Goal: Information Seeking & Learning: Learn about a topic

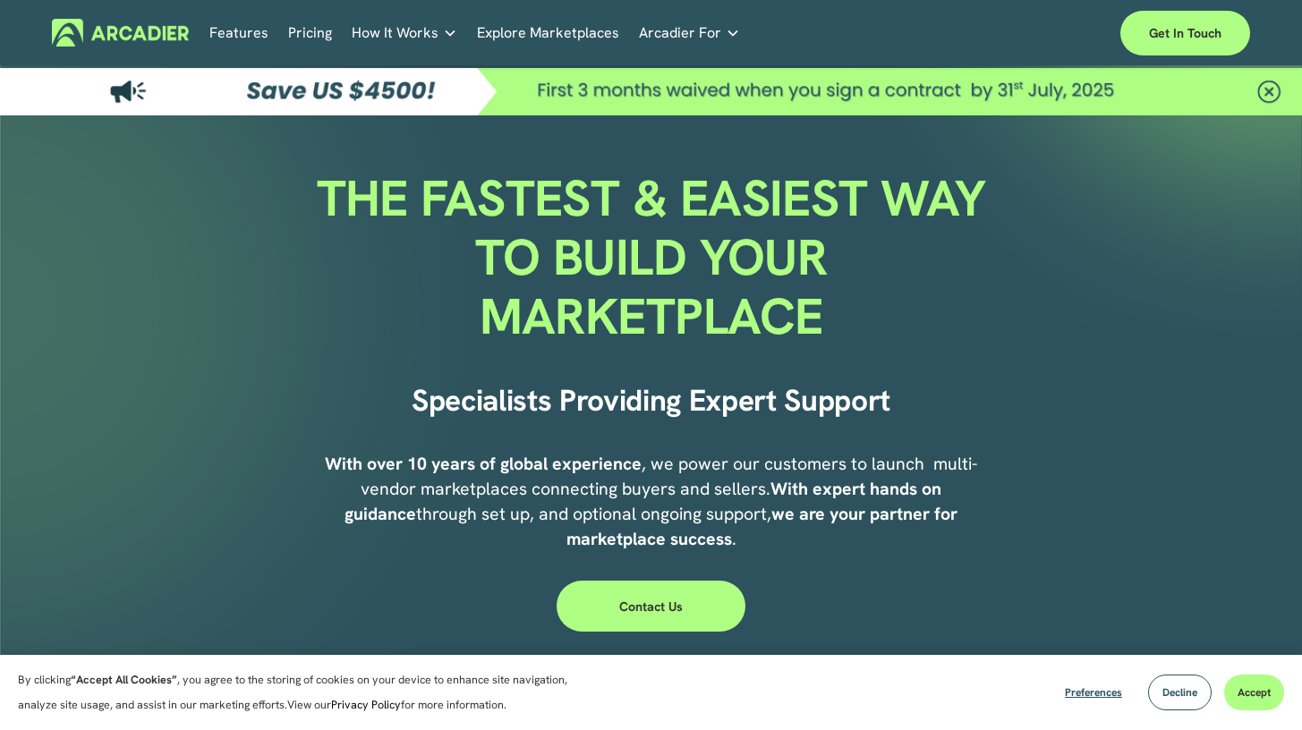
click at [302, 34] on link "Pricing" at bounding box center [310, 33] width 44 height 28
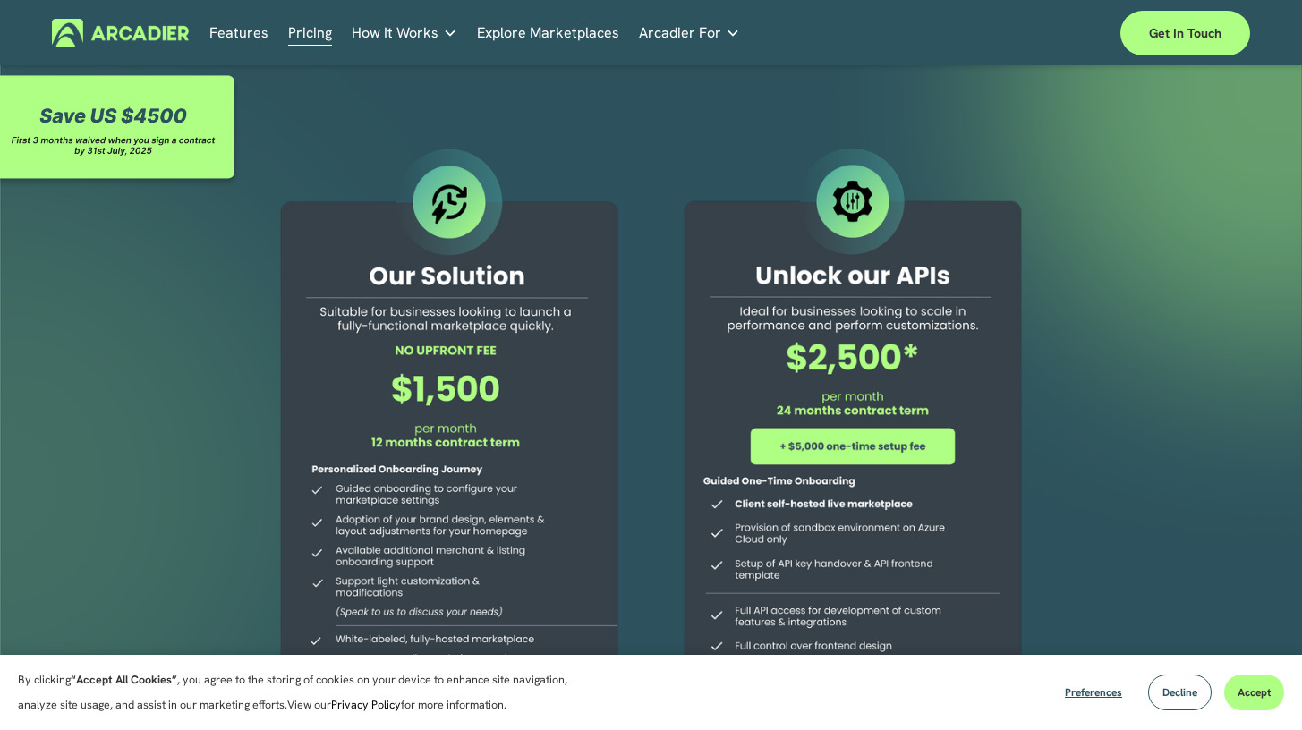
click at [562, 28] on link "Explore Marketplaces" at bounding box center [548, 33] width 142 height 28
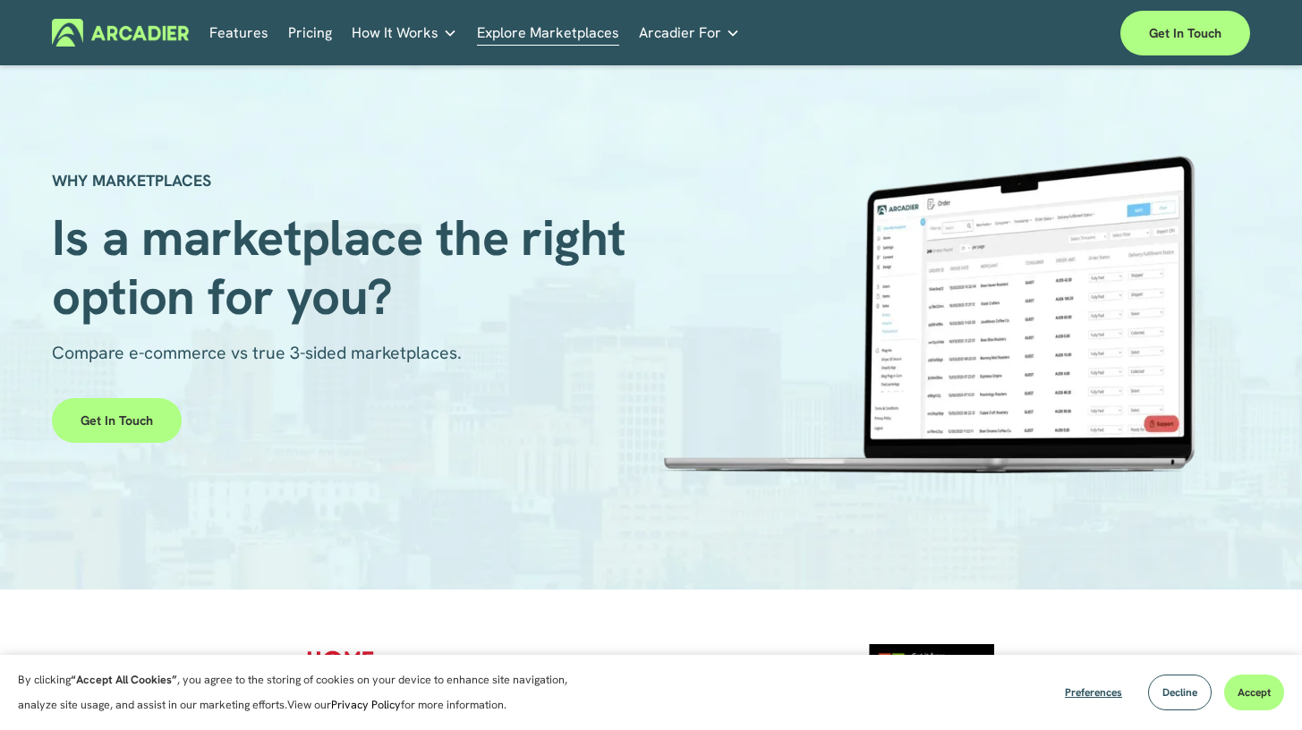
click at [322, 29] on link "Pricing" at bounding box center [310, 33] width 44 height 28
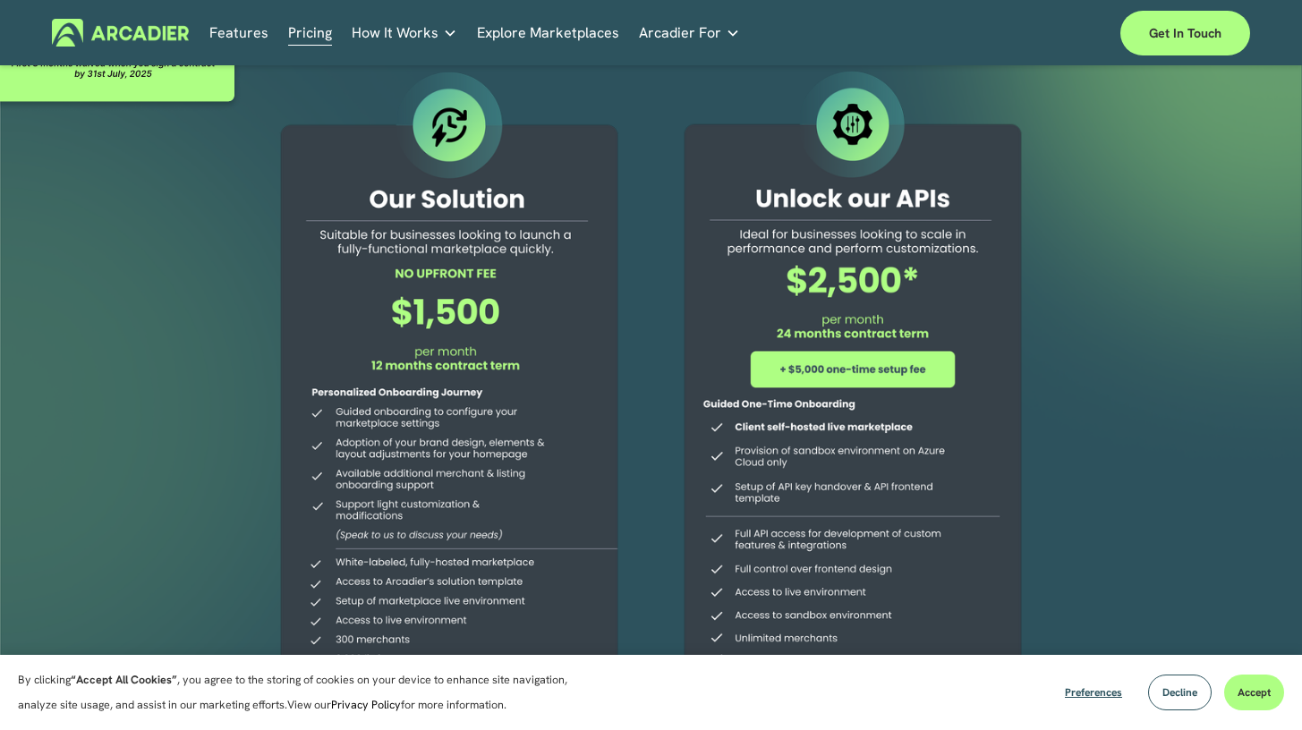
scroll to position [72, 0]
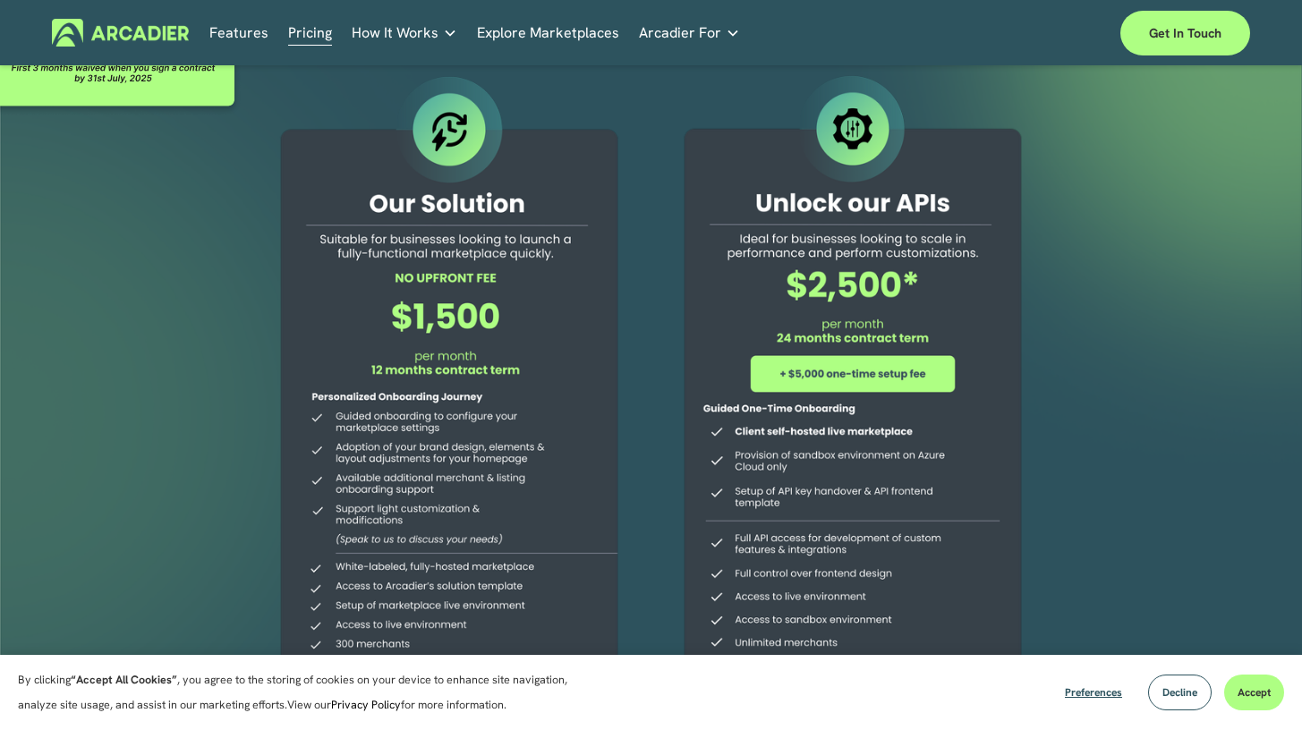
click at [585, 40] on link "Explore Marketplaces" at bounding box center [548, 33] width 142 height 28
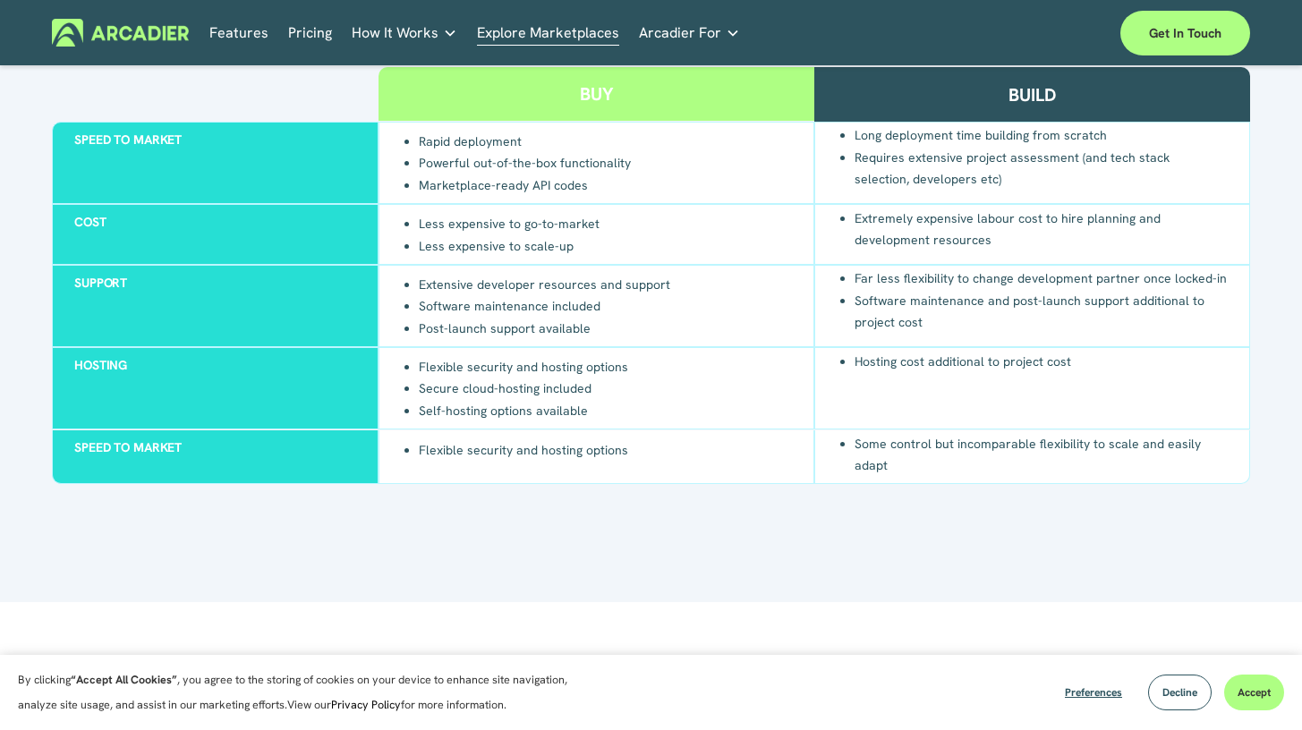
scroll to position [1745, 0]
